Goal: Task Accomplishment & Management: Manage account settings

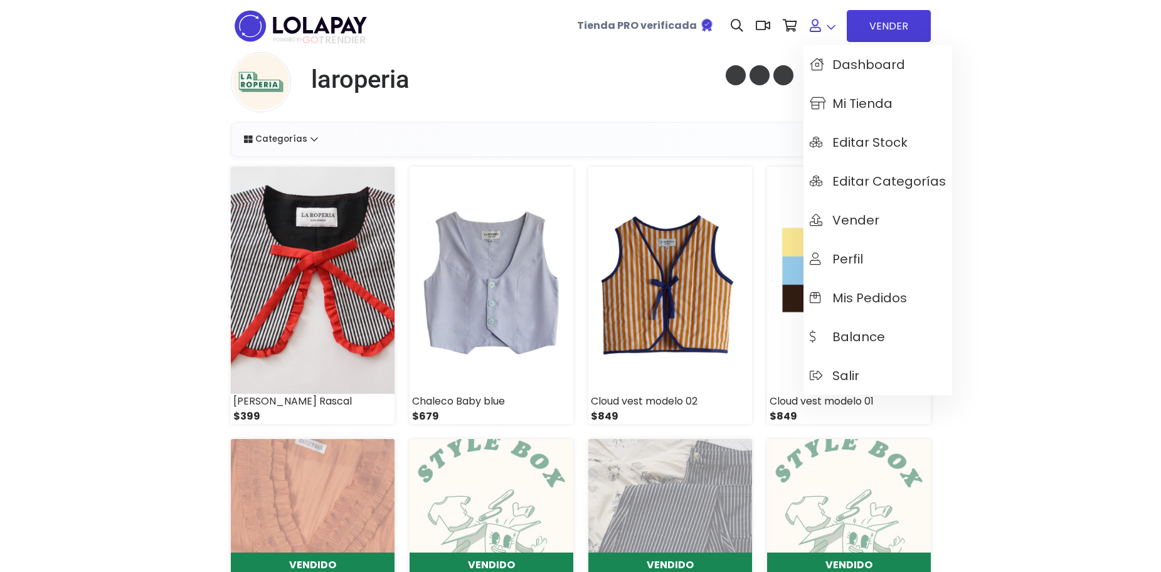
click at [822, 26] on link at bounding box center [822, 26] width 38 height 38
click at [842, 102] on span "Mi tienda" at bounding box center [851, 104] width 83 height 14
click at [818, 30] on icon at bounding box center [815, 25] width 11 height 13
click at [857, 55] on link "Dashboard" at bounding box center [877, 64] width 149 height 39
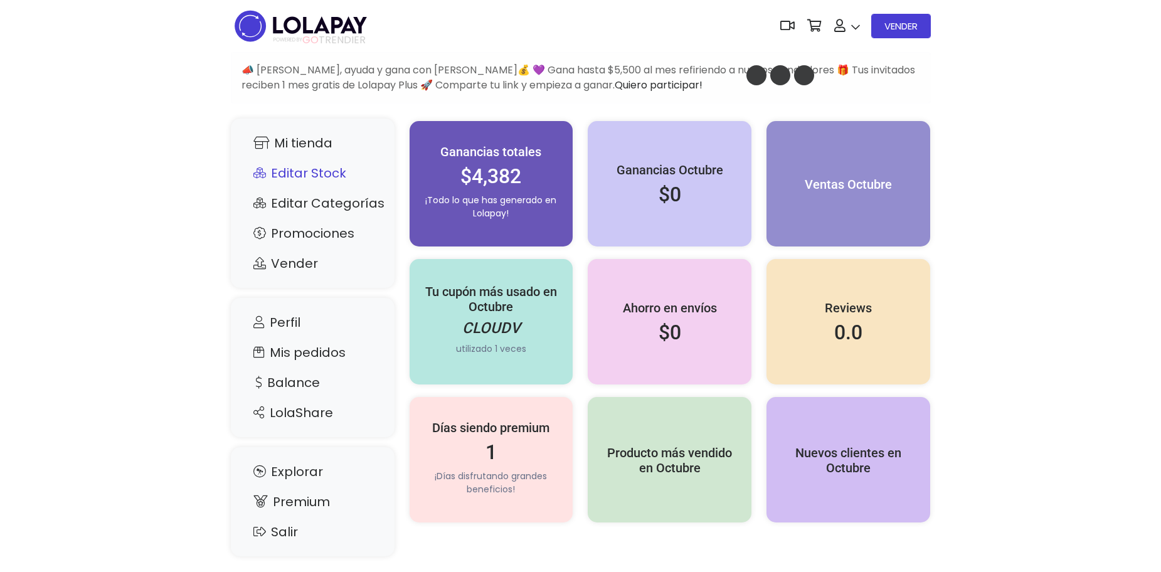
click at [310, 176] on link "Editar Stock" at bounding box center [312, 173] width 139 height 24
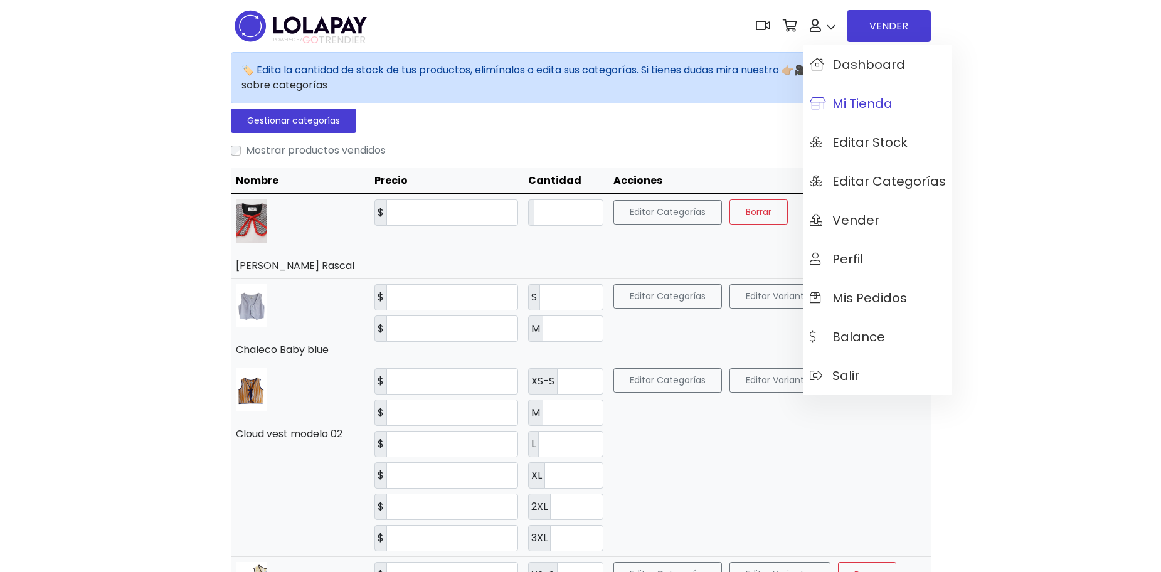
click at [841, 103] on span "Mi tienda" at bounding box center [851, 104] width 83 height 14
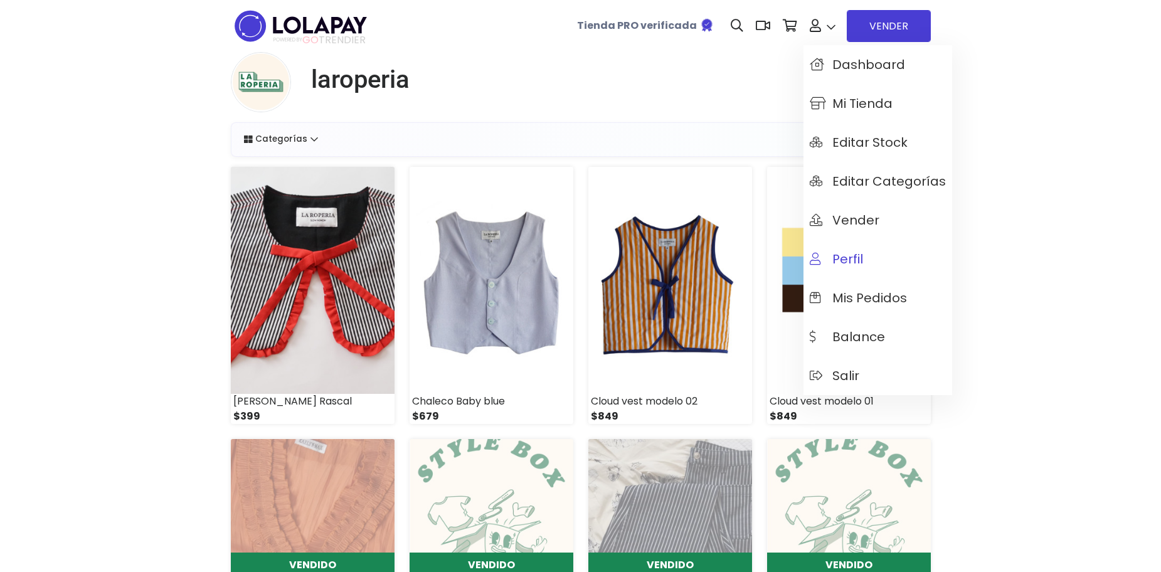
click at [844, 257] on span "Perfil" at bounding box center [836, 259] width 53 height 14
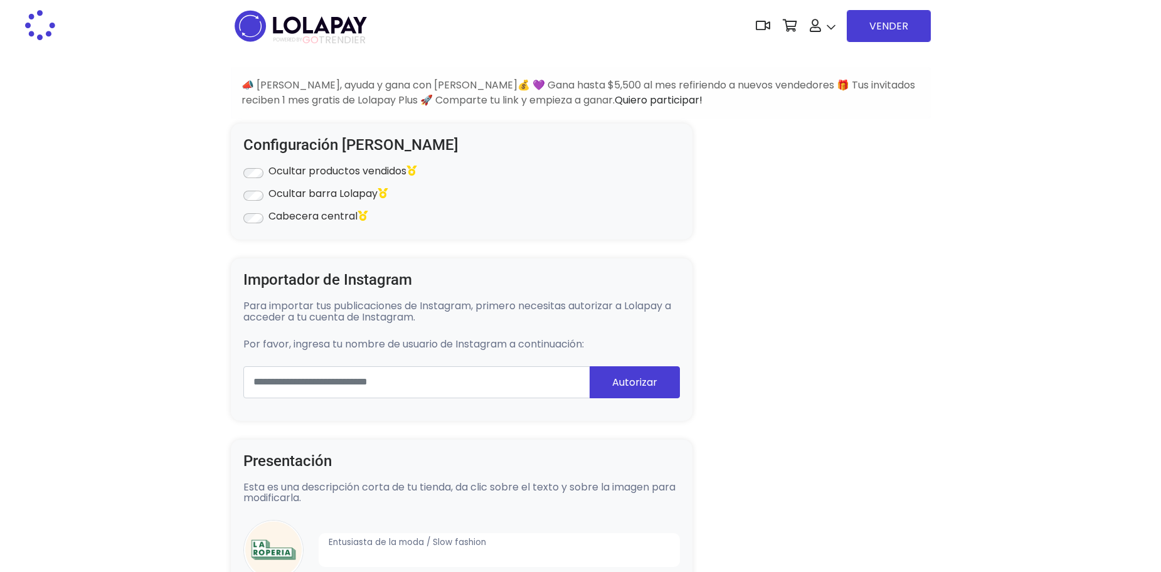
type input "******"
select select "**********"
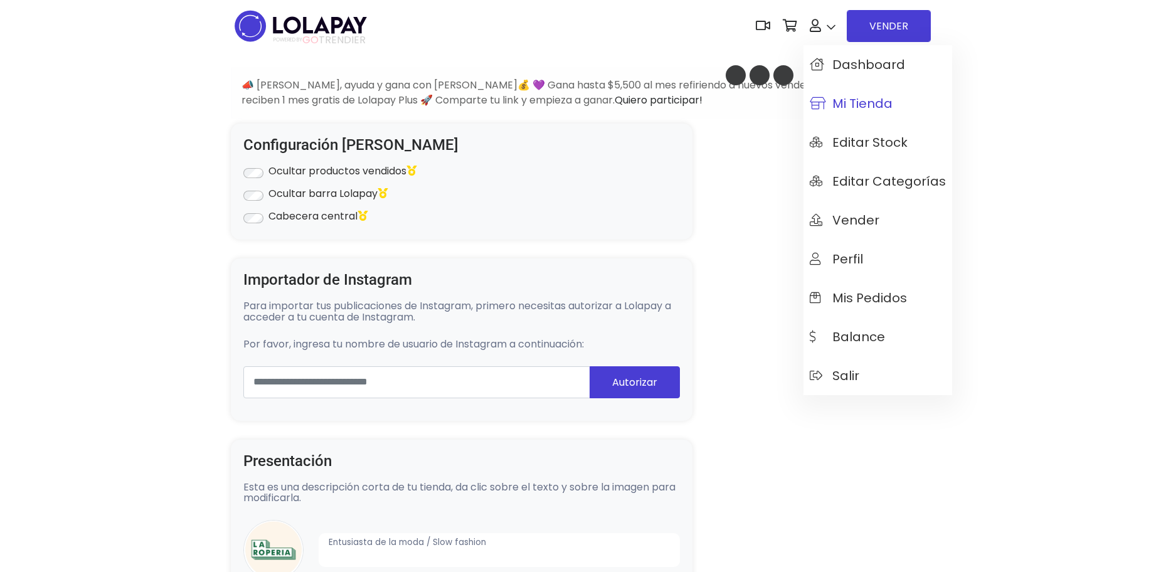
click at [854, 107] on span "Mi tienda" at bounding box center [851, 104] width 83 height 14
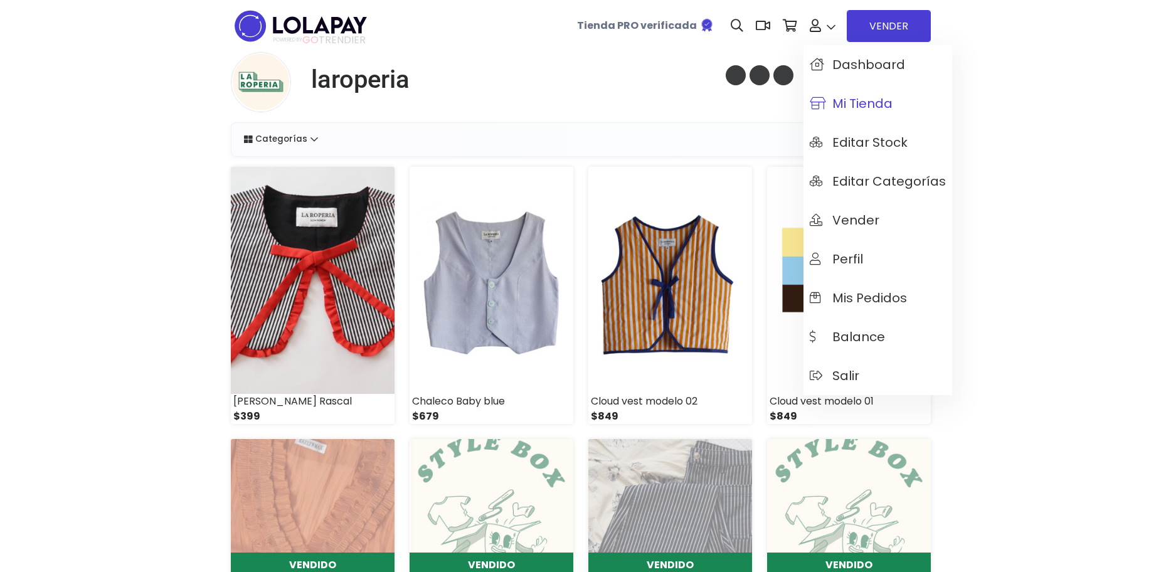
click at [862, 110] on span "Mi tienda" at bounding box center [851, 104] width 83 height 14
click at [855, 68] on span "Dashboard" at bounding box center [857, 65] width 95 height 14
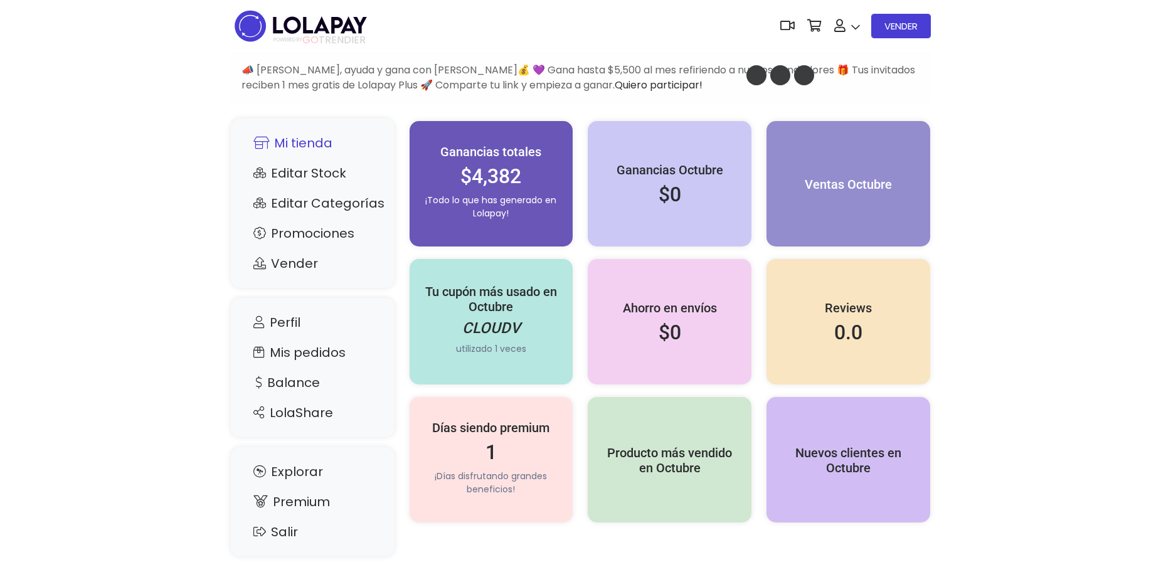
click at [297, 139] on link "Mi tienda" at bounding box center [312, 143] width 139 height 24
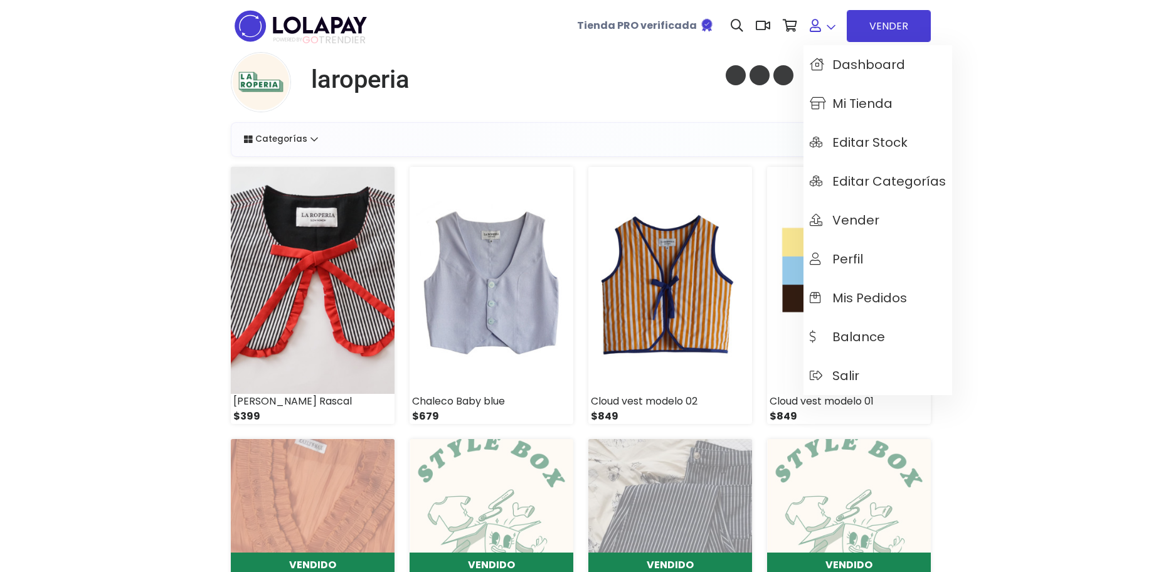
click at [822, 34] on link at bounding box center [822, 26] width 38 height 38
click at [849, 67] on span "Dashboard" at bounding box center [857, 65] width 95 height 14
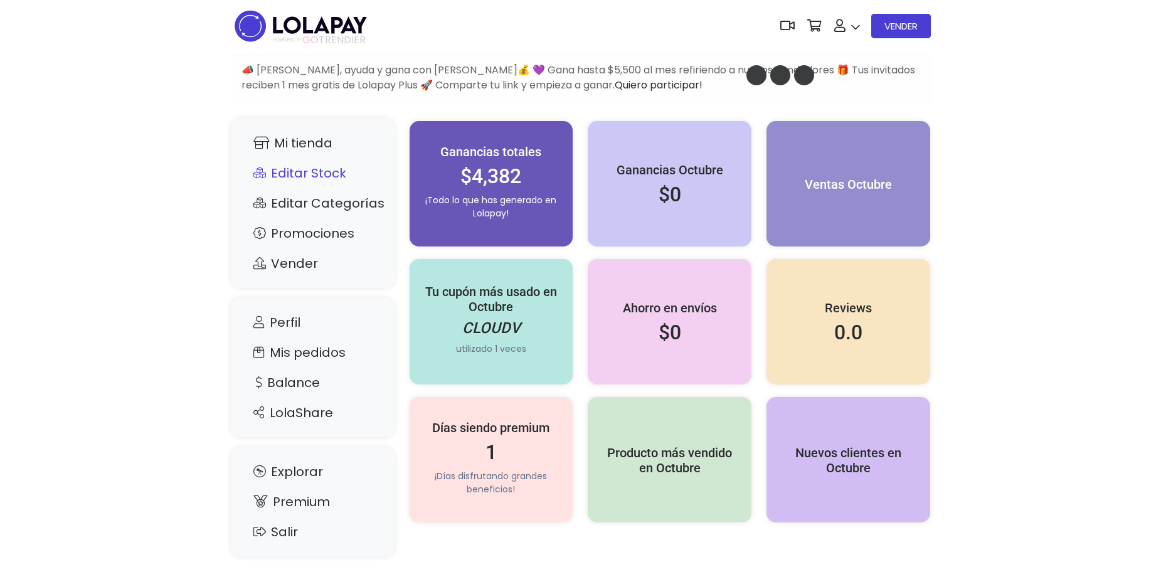
click at [299, 174] on link "Editar Stock" at bounding box center [312, 173] width 139 height 24
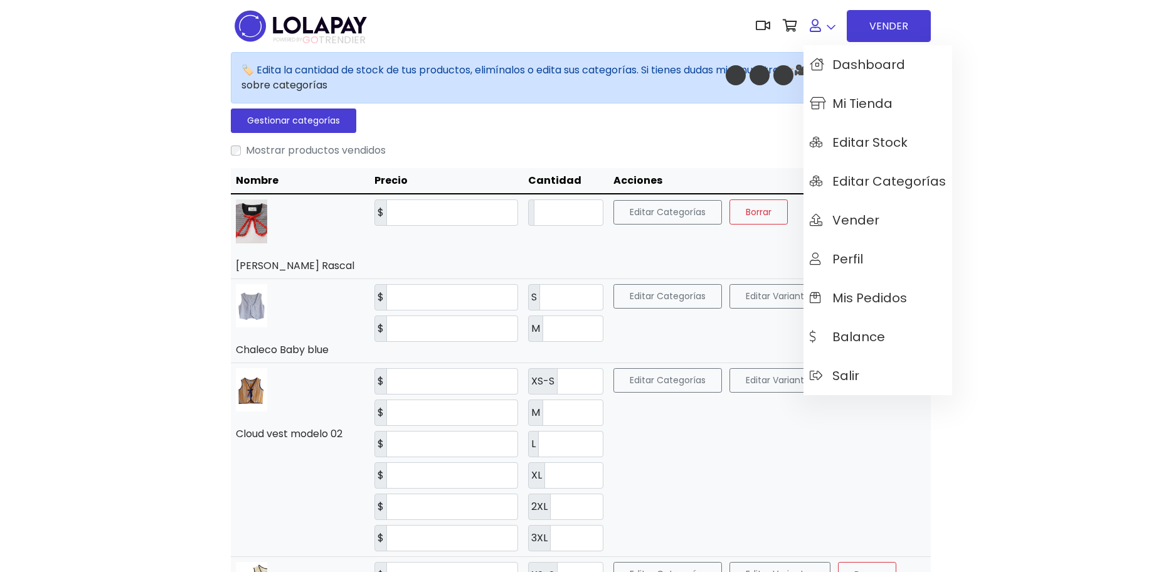
click at [820, 19] on icon at bounding box center [815, 25] width 11 height 13
click at [842, 264] on span "Perfil" at bounding box center [836, 259] width 53 height 14
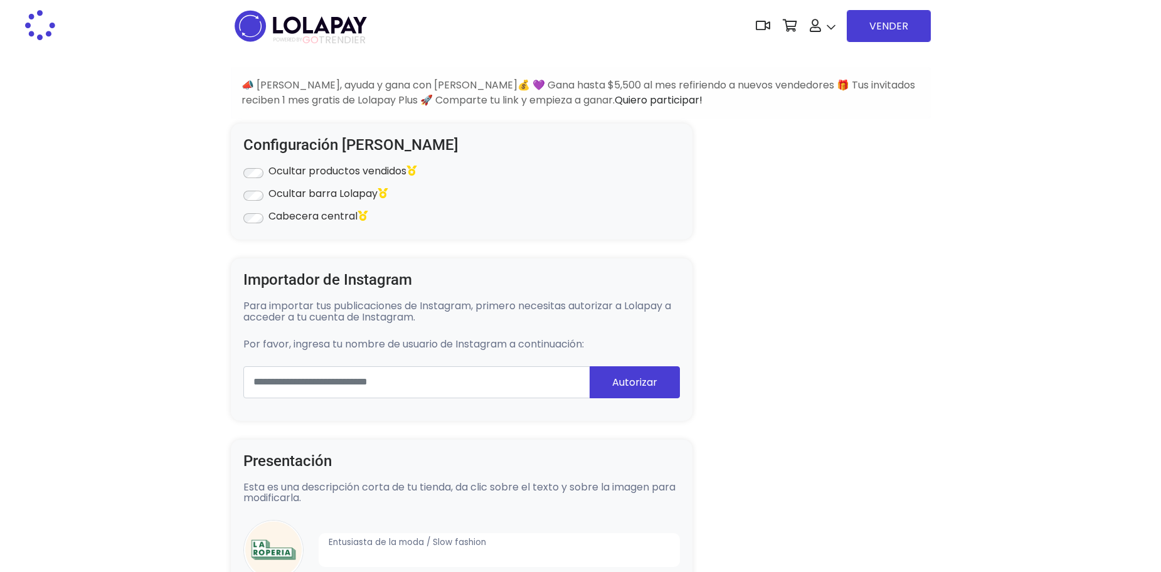
type input "******"
select select "**********"
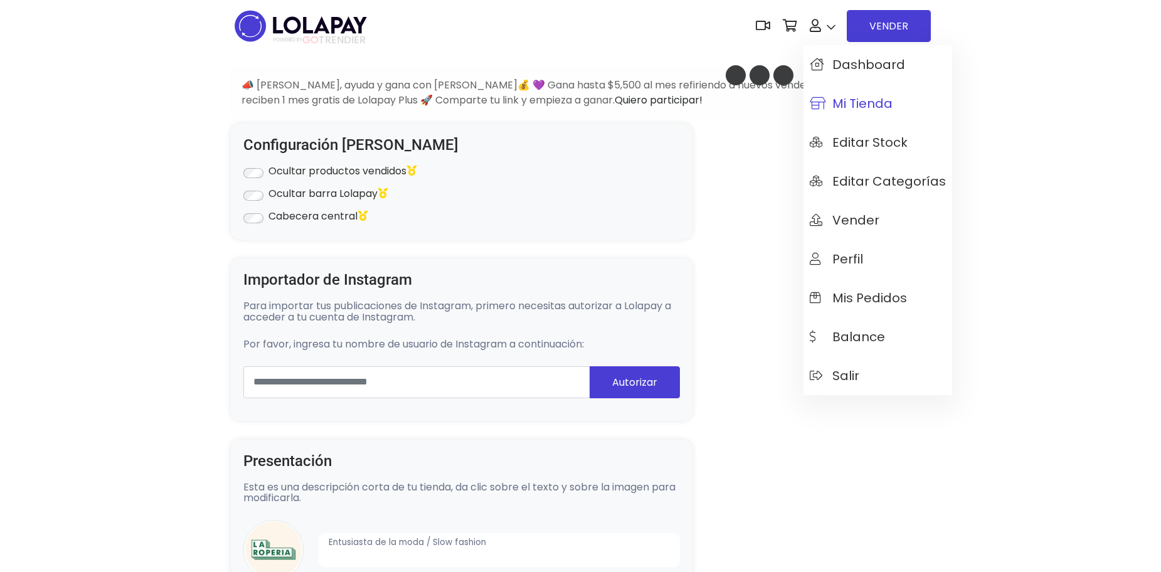
click at [835, 110] on span "Mi tienda" at bounding box center [851, 104] width 83 height 14
